Goal: Transaction & Acquisition: Obtain resource

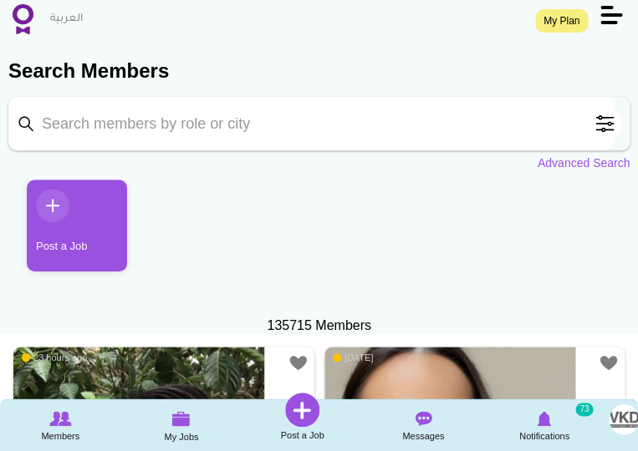
click at [373, 135] on input "Keyword" at bounding box center [310, 123] width 605 height 53
click button "Search" at bounding box center [0, 0] width 0 height 0
type input "princess\"
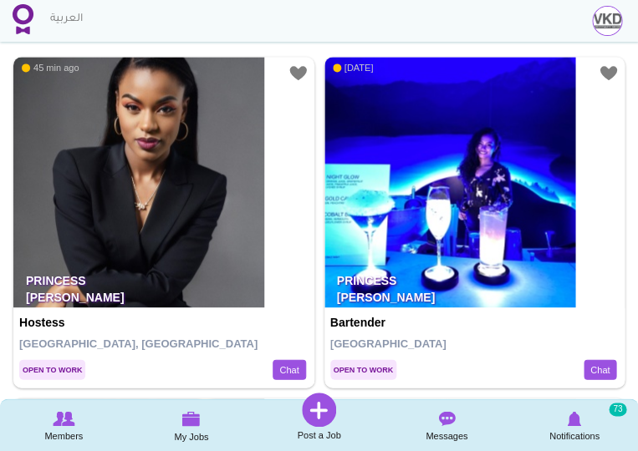
scroll to position [343, 0]
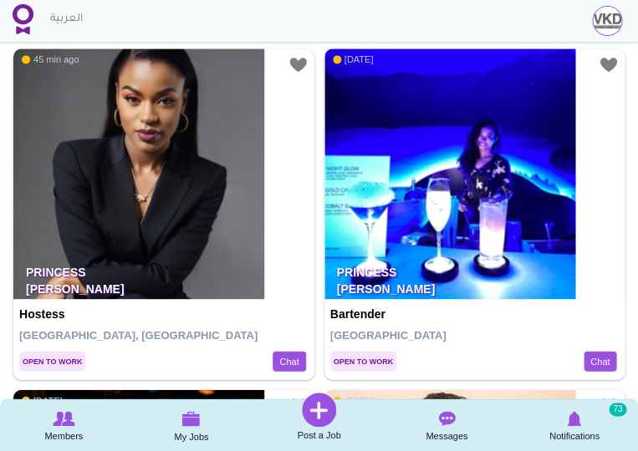
click at [191, 206] on img at bounding box center [138, 173] width 251 height 251
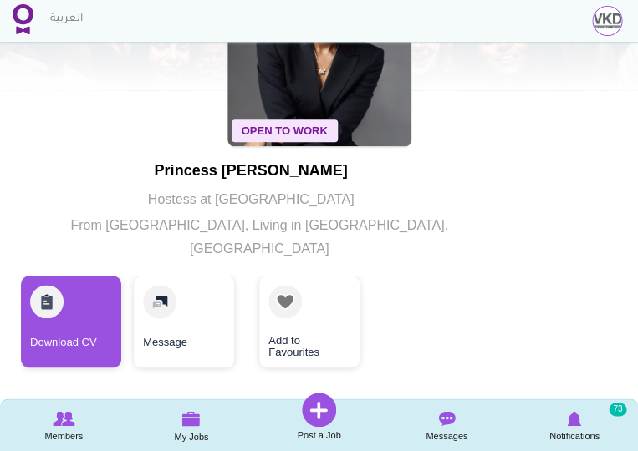
scroll to position [120, 0]
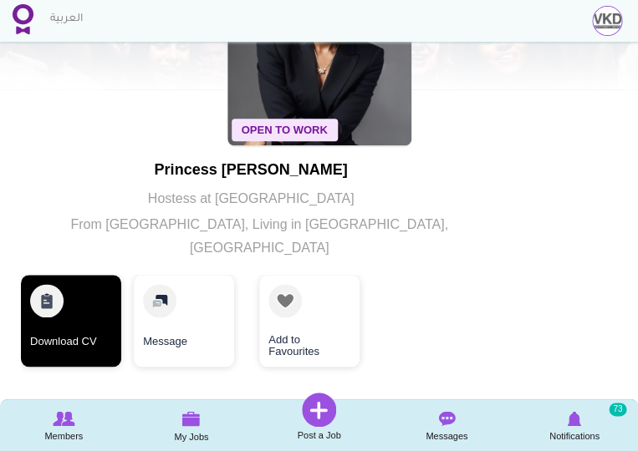
click at [94, 303] on link "Download CV" at bounding box center [71, 321] width 100 height 92
